Goal: Find specific page/section: Find specific page/section

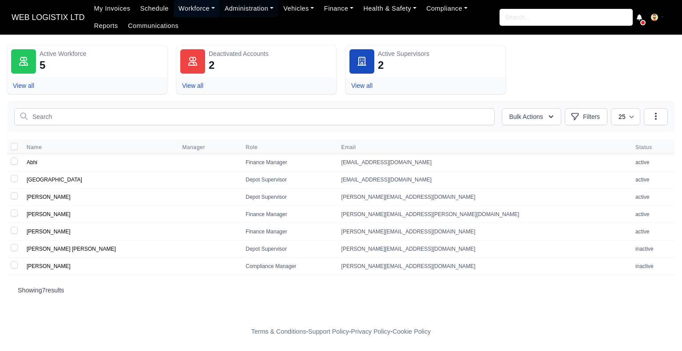
click at [174, 12] on link "Workforce" at bounding box center [197, 8] width 46 height 17
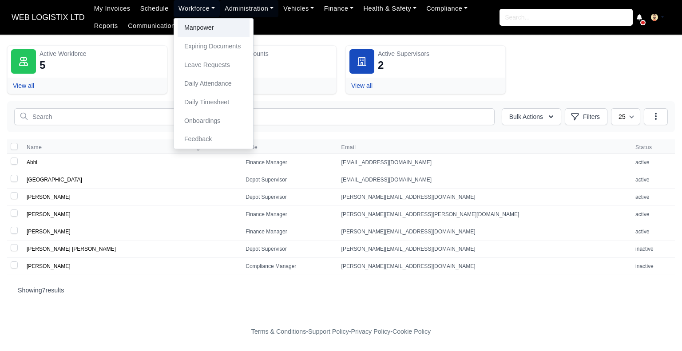
click at [179, 24] on link "Manpower" at bounding box center [214, 28] width 72 height 19
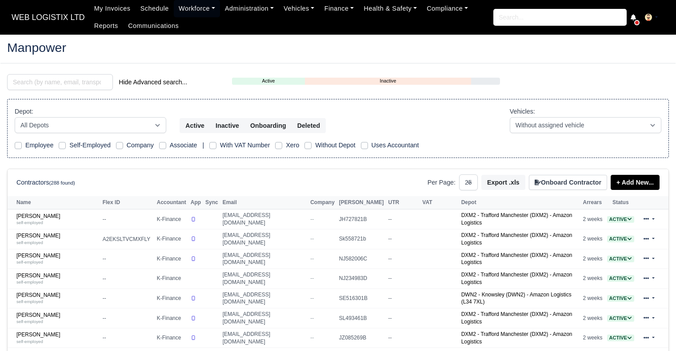
select select "25"
click at [98, 75] on input "search" at bounding box center [60, 82] width 106 height 16
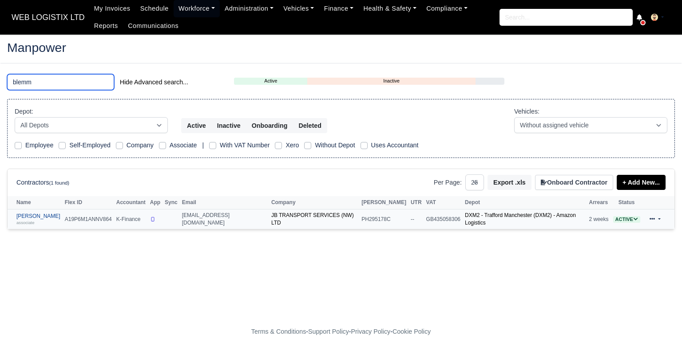
type input "blemm"
click at [60, 219] on div "associate" at bounding box center [38, 222] width 44 height 6
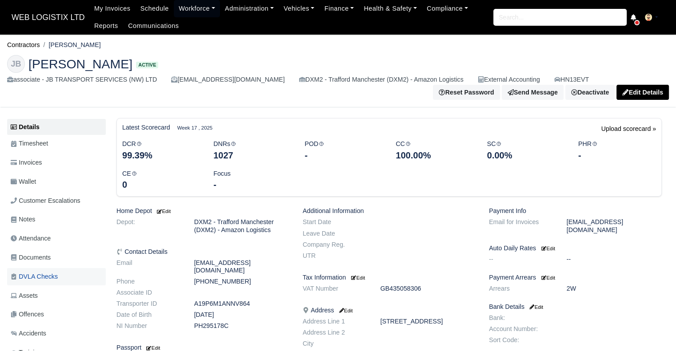
click at [43, 280] on span "DVLA Checks" at bounding box center [34, 277] width 47 height 10
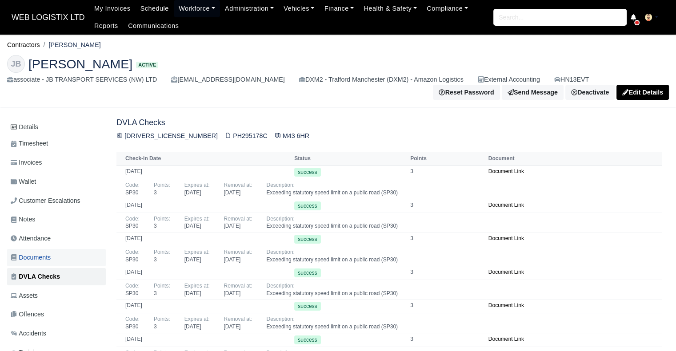
click at [41, 259] on span "Documents" at bounding box center [31, 258] width 40 height 10
